Goal: Task Accomplishment & Management: Manage account settings

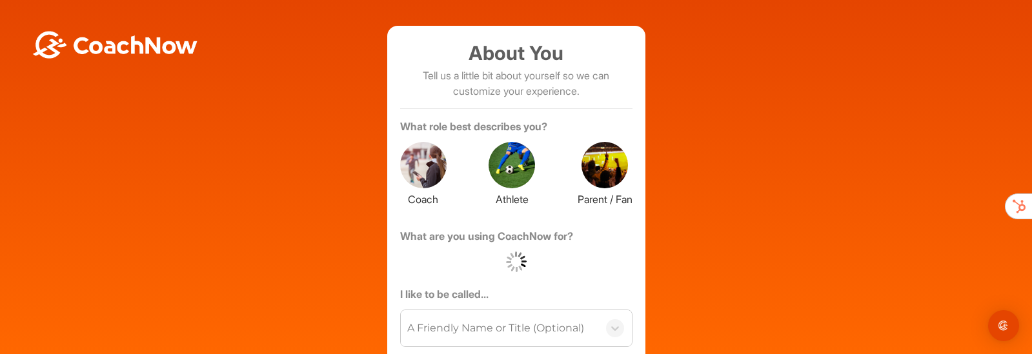
scroll to position [94, 0]
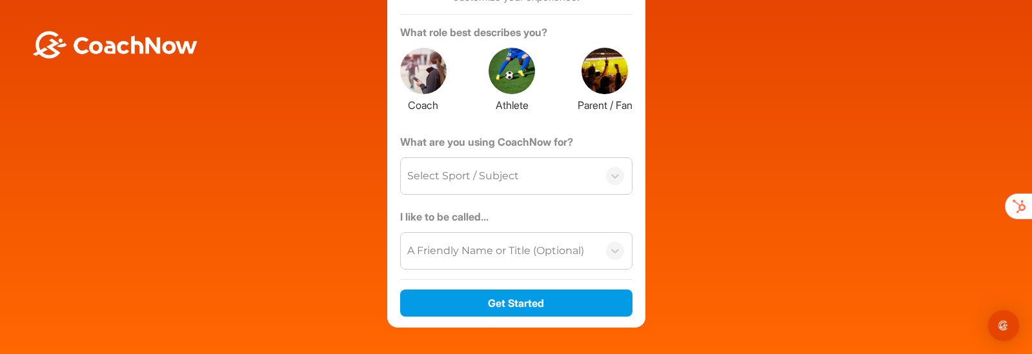
click at [424, 90] on div at bounding box center [423, 71] width 46 height 46
click at [445, 176] on div "Select Sport / Subject" at bounding box center [463, 176] width 112 height 15
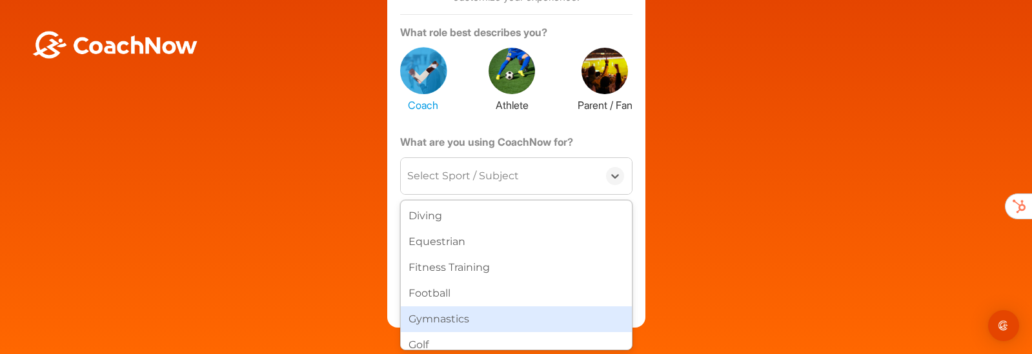
scroll to position [230, 0]
click at [448, 322] on div "Golf" at bounding box center [516, 322] width 231 height 26
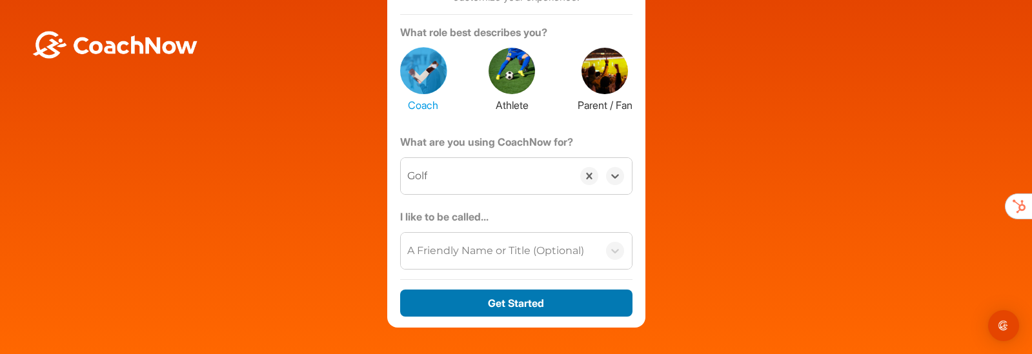
click at [473, 312] on button "Get Started" at bounding box center [516, 304] width 232 height 28
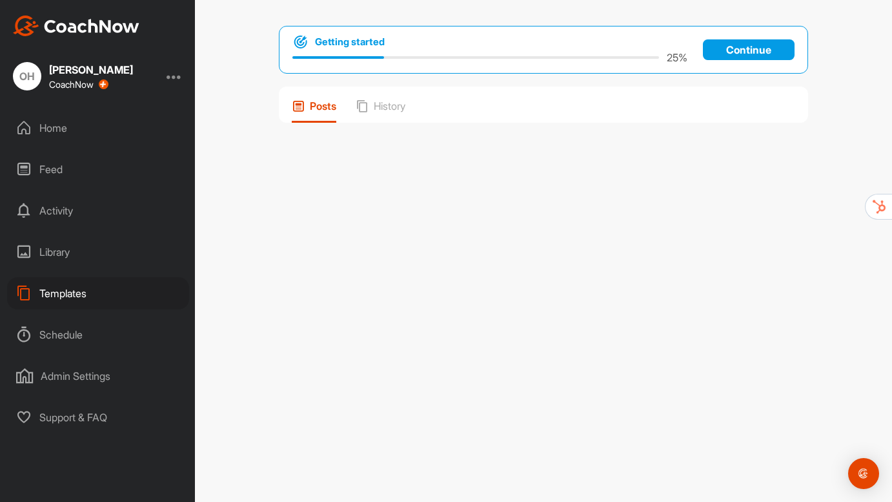
click at [181, 78] on div at bounding box center [174, 75] width 15 height 15
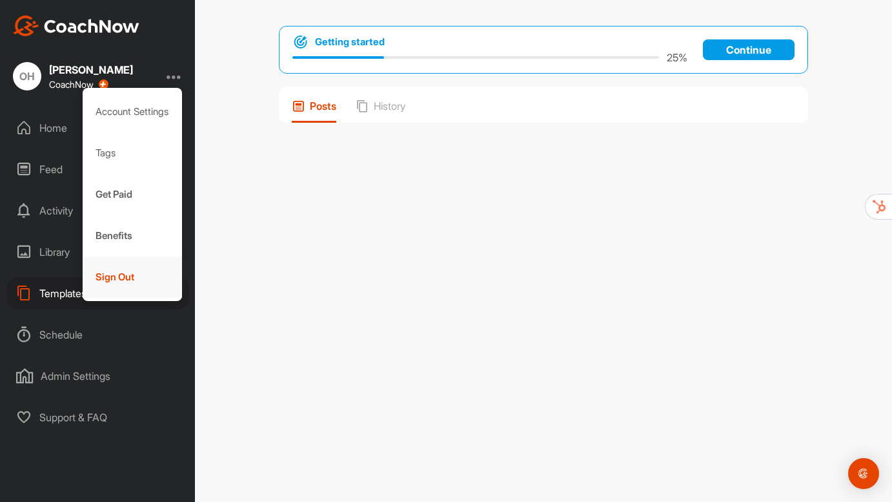
click at [135, 276] on div "Sign Out" at bounding box center [133, 276] width 100 height 41
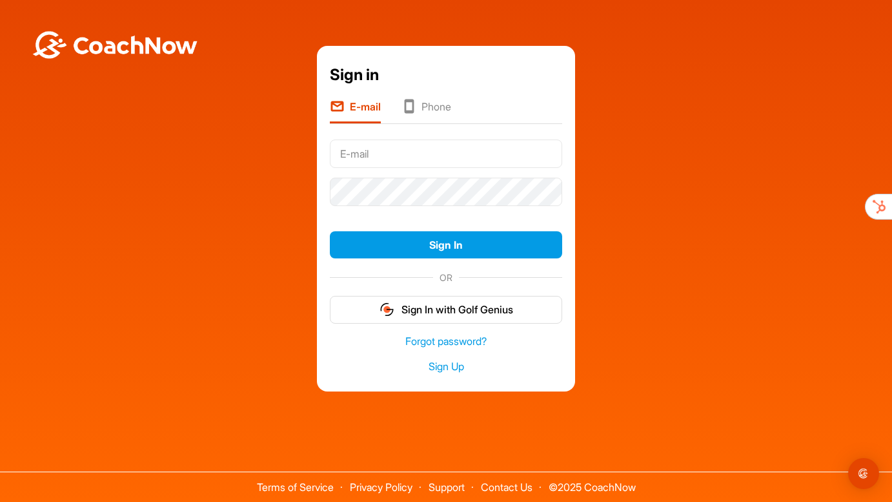
type input "[PERSON_NAME][EMAIL_ADDRESS][DOMAIN_NAME]"
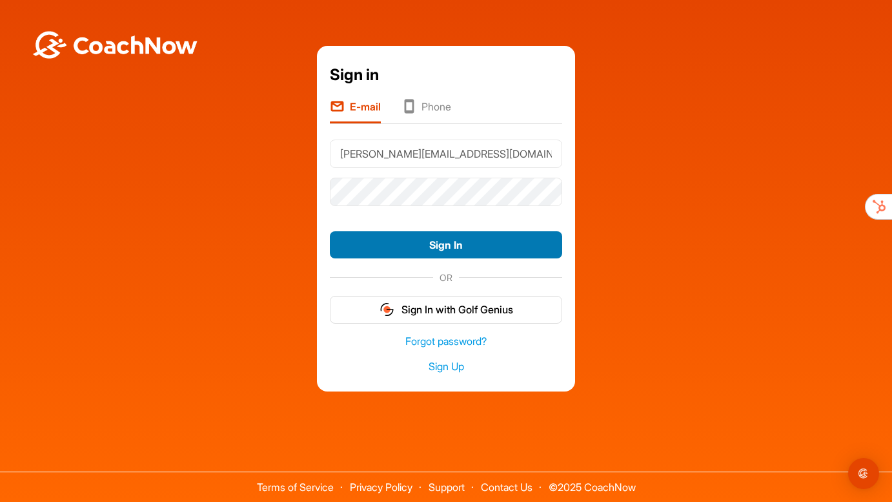
click at [454, 249] on button "Sign In" at bounding box center [446, 245] width 232 height 28
